Goal: Task Accomplishment & Management: Use online tool/utility

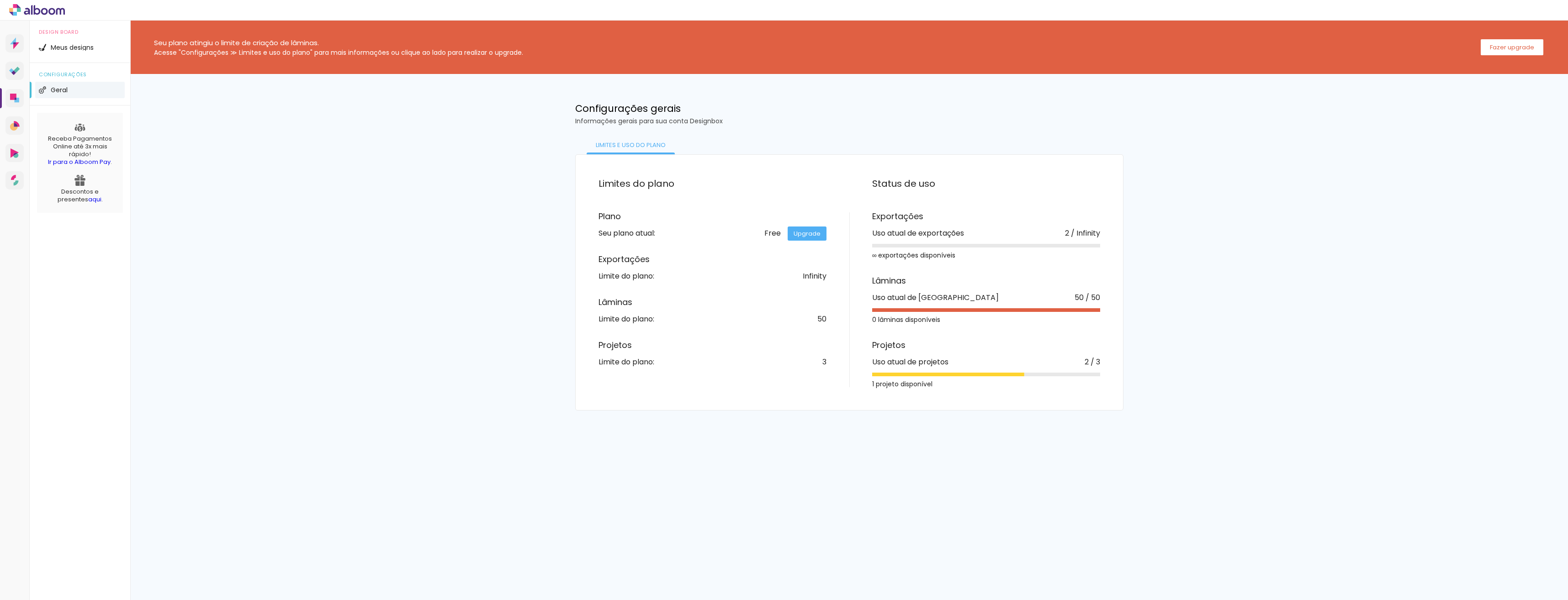
click at [52, 102] on div "configurações Geral" at bounding box center [80, 84] width 101 height 42
click at [10, 99] on icon at bounding box center [13, 96] width 6 height 6
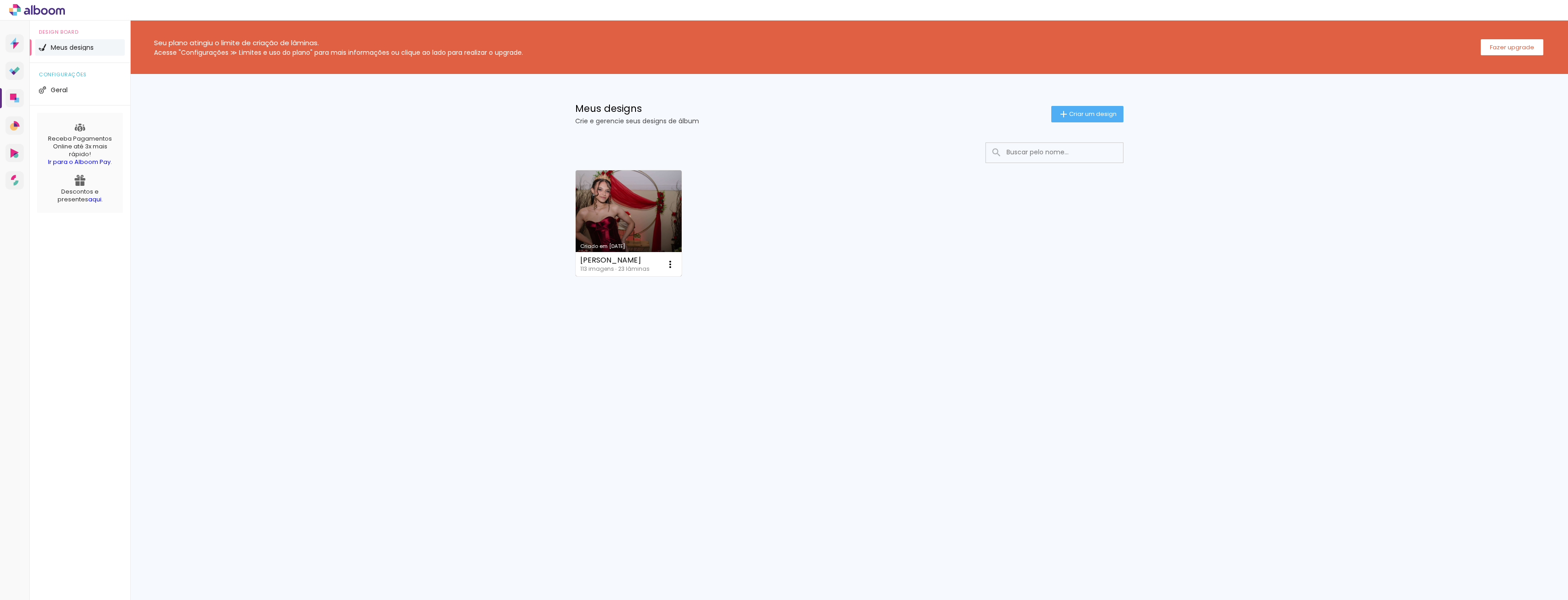
click at [638, 216] on link "Criado em [DATE]" at bounding box center [628, 223] width 106 height 106
